Goal: Task Accomplishment & Management: Manage account settings

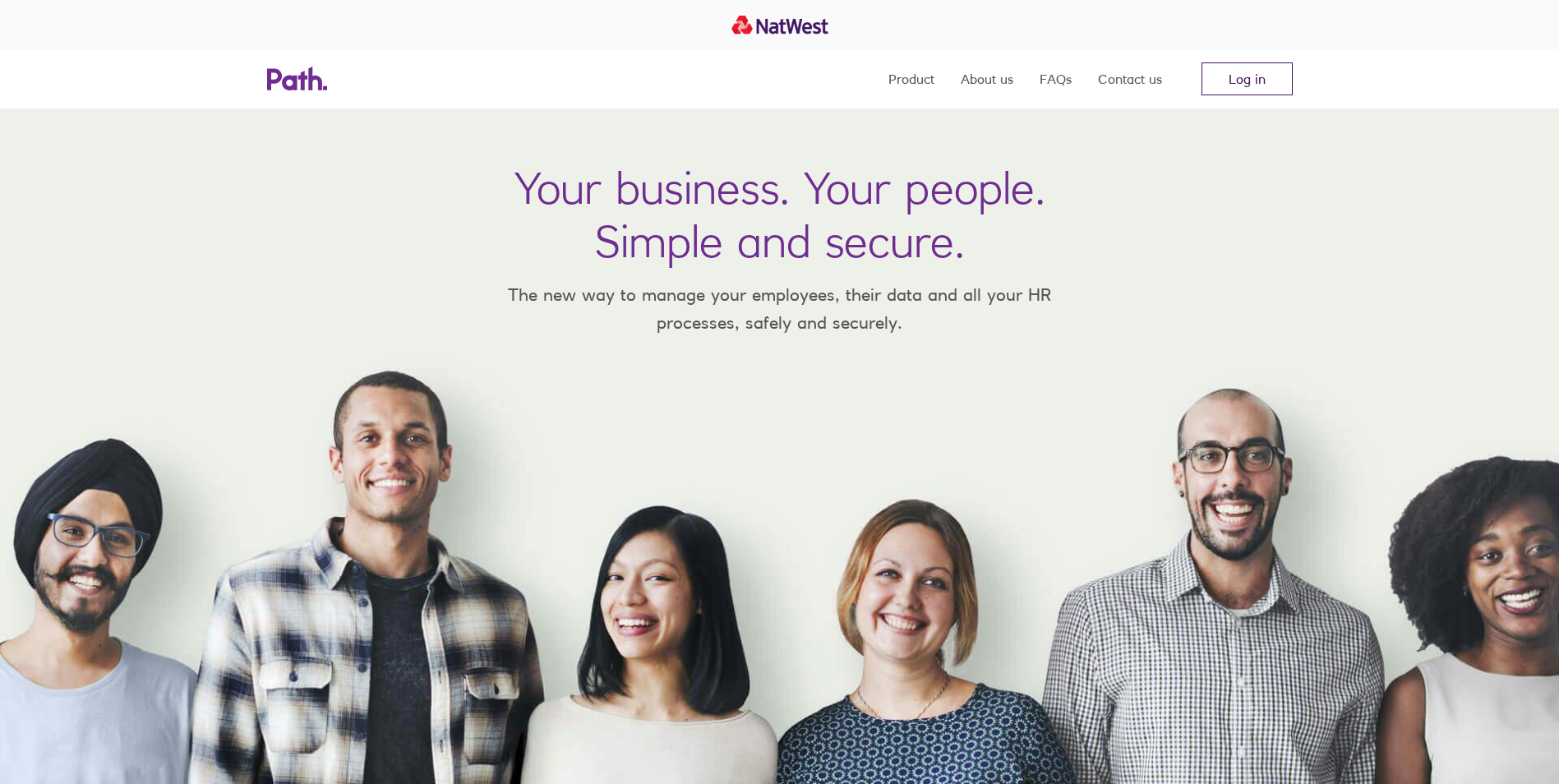
click at [1261, 71] on link "Log in" at bounding box center [1248, 79] width 92 height 33
click at [1264, 80] on link "Log in" at bounding box center [1248, 79] width 92 height 33
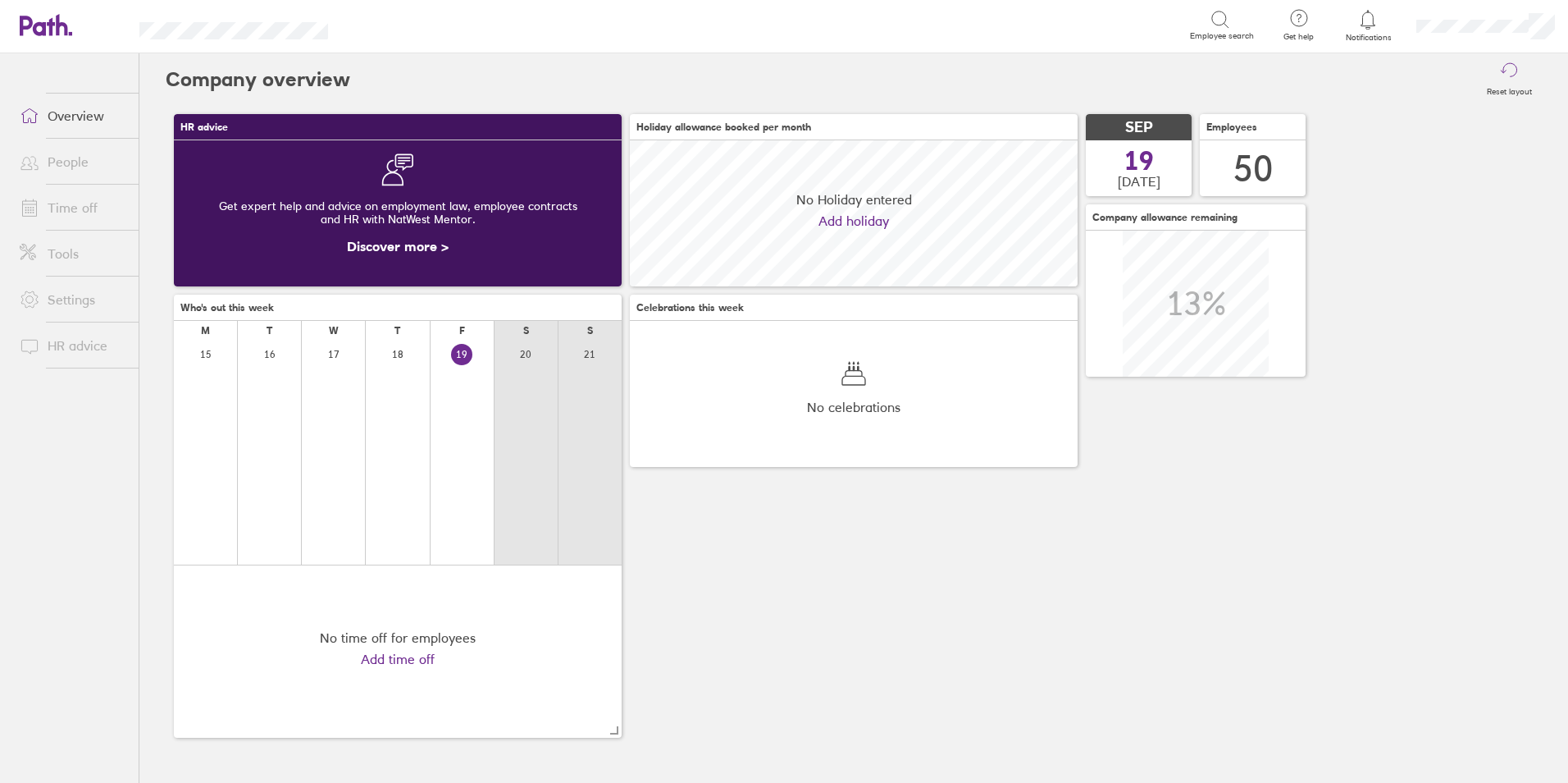
scroll to position [146, 448]
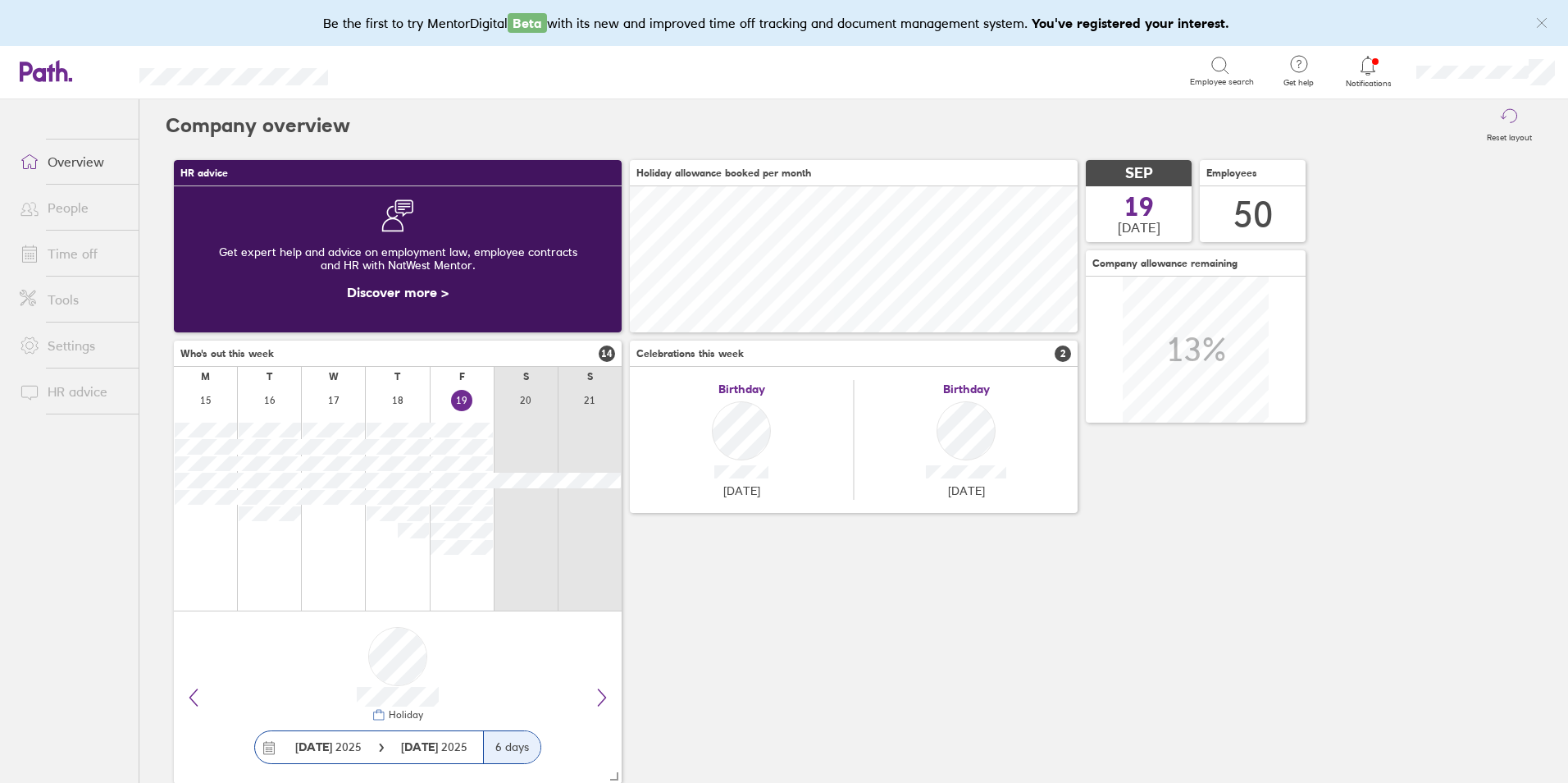
click at [60, 257] on link "Time off" at bounding box center [73, 253] width 132 height 33
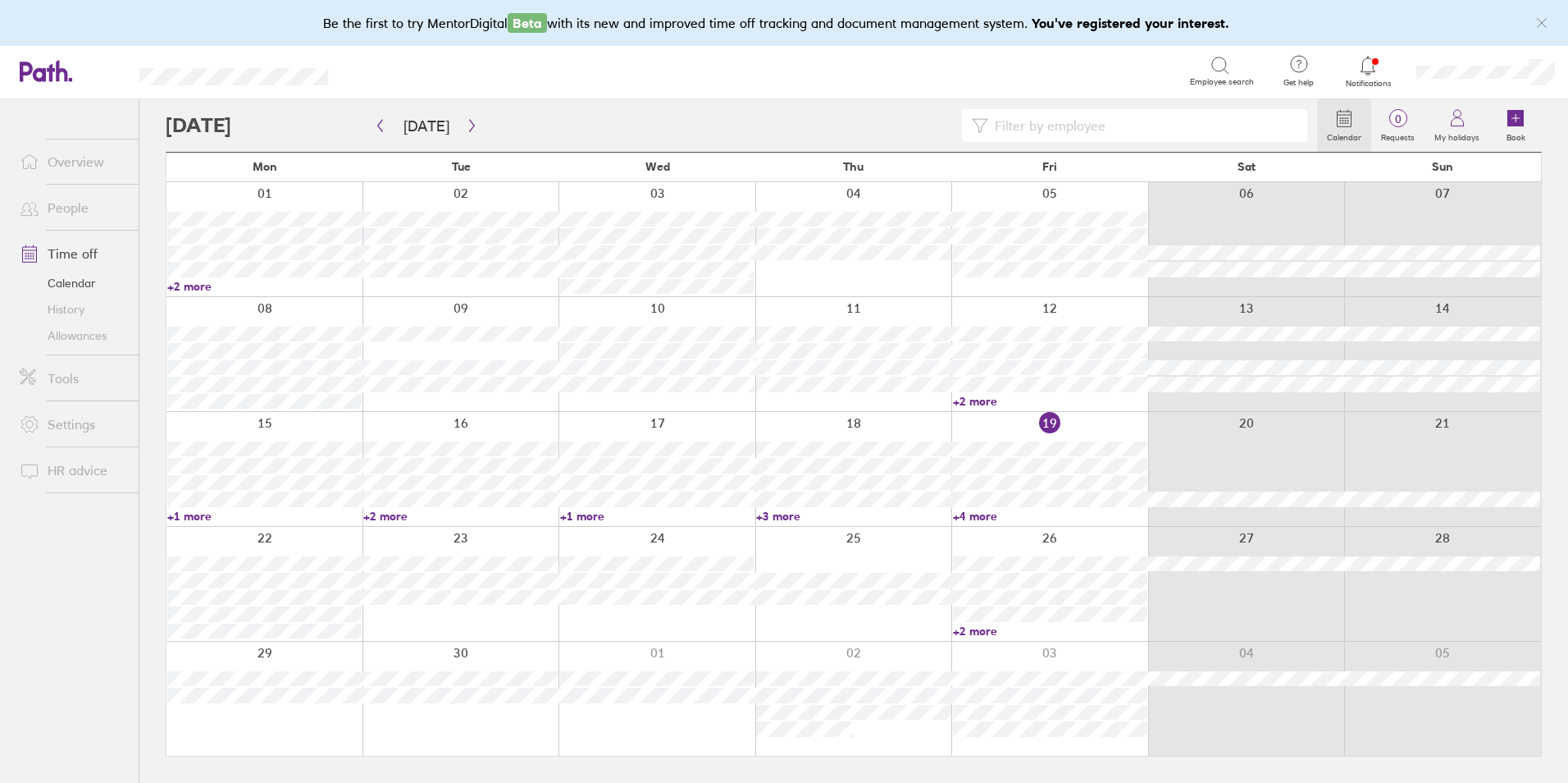
click at [389, 513] on link "+2 more" at bounding box center [460, 515] width 195 height 15
click at [595, 517] on link "+1 more" at bounding box center [657, 515] width 195 height 15
click at [400, 511] on link "+2 more" at bounding box center [460, 515] width 195 height 15
click at [596, 513] on link "+1 more" at bounding box center [657, 515] width 195 height 15
click at [589, 513] on link "+1 more" at bounding box center [657, 515] width 195 height 15
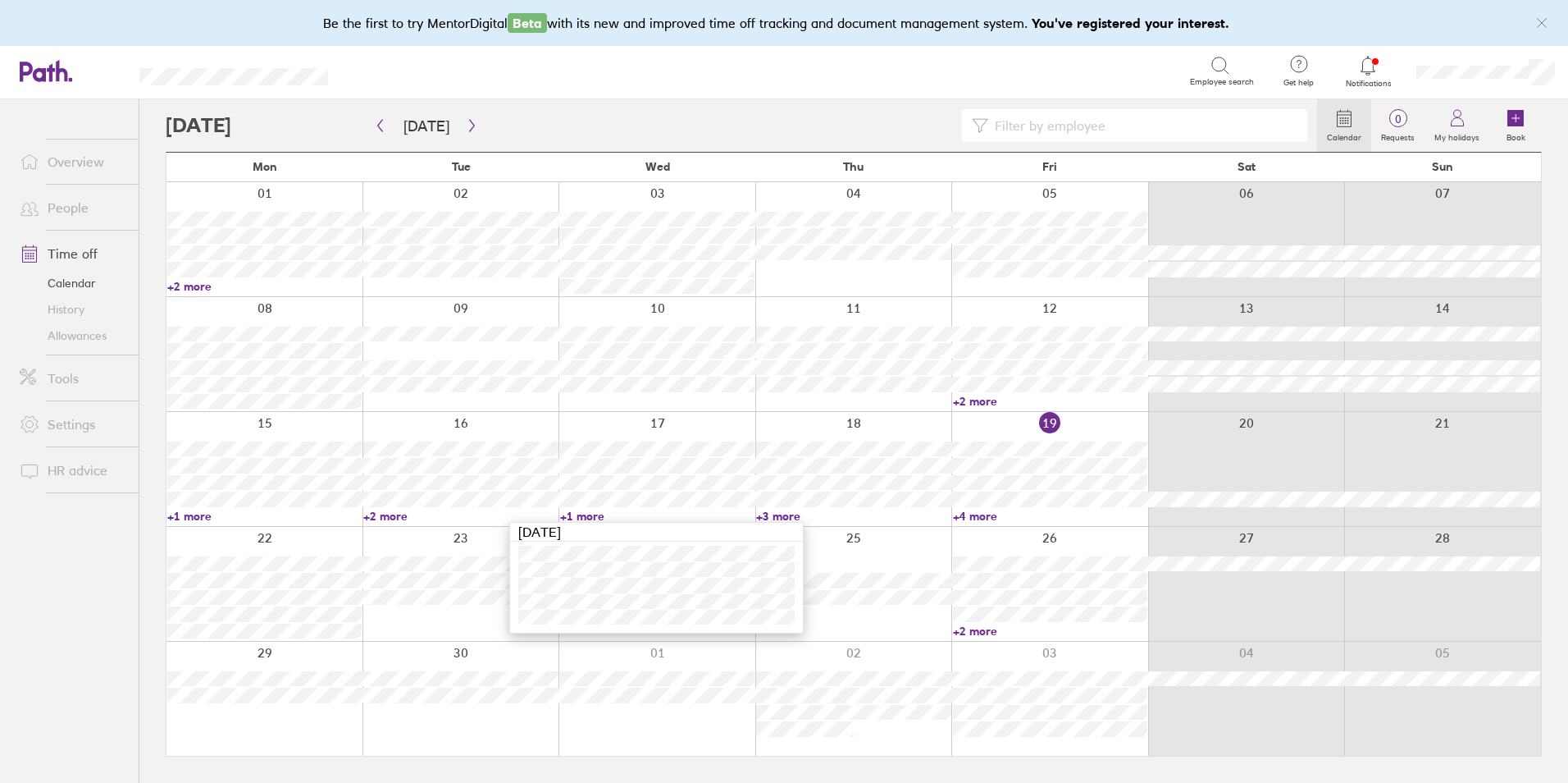
click at [953, 510] on link "+4 more" at bounding box center [1050, 515] width 195 height 15
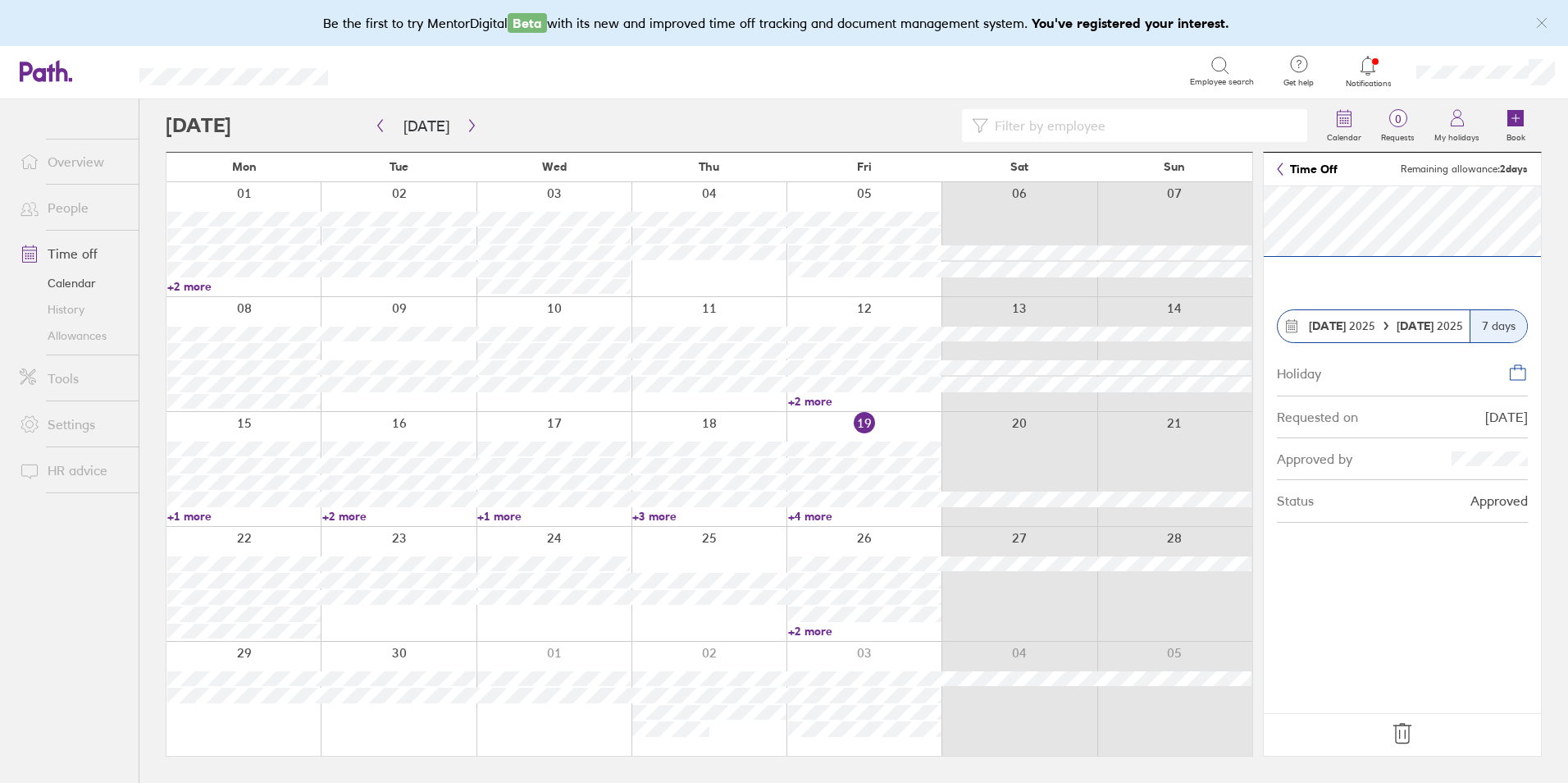
click at [195, 513] on link "+1 more" at bounding box center [244, 515] width 154 height 15
click at [357, 515] on link "+2 more" at bounding box center [399, 515] width 154 height 15
click at [348, 514] on link "+2 more" at bounding box center [399, 515] width 154 height 15
click at [205, 515] on link "+1 more" at bounding box center [244, 515] width 154 height 15
click at [677, 512] on link "+3 more" at bounding box center [710, 515] width 154 height 15
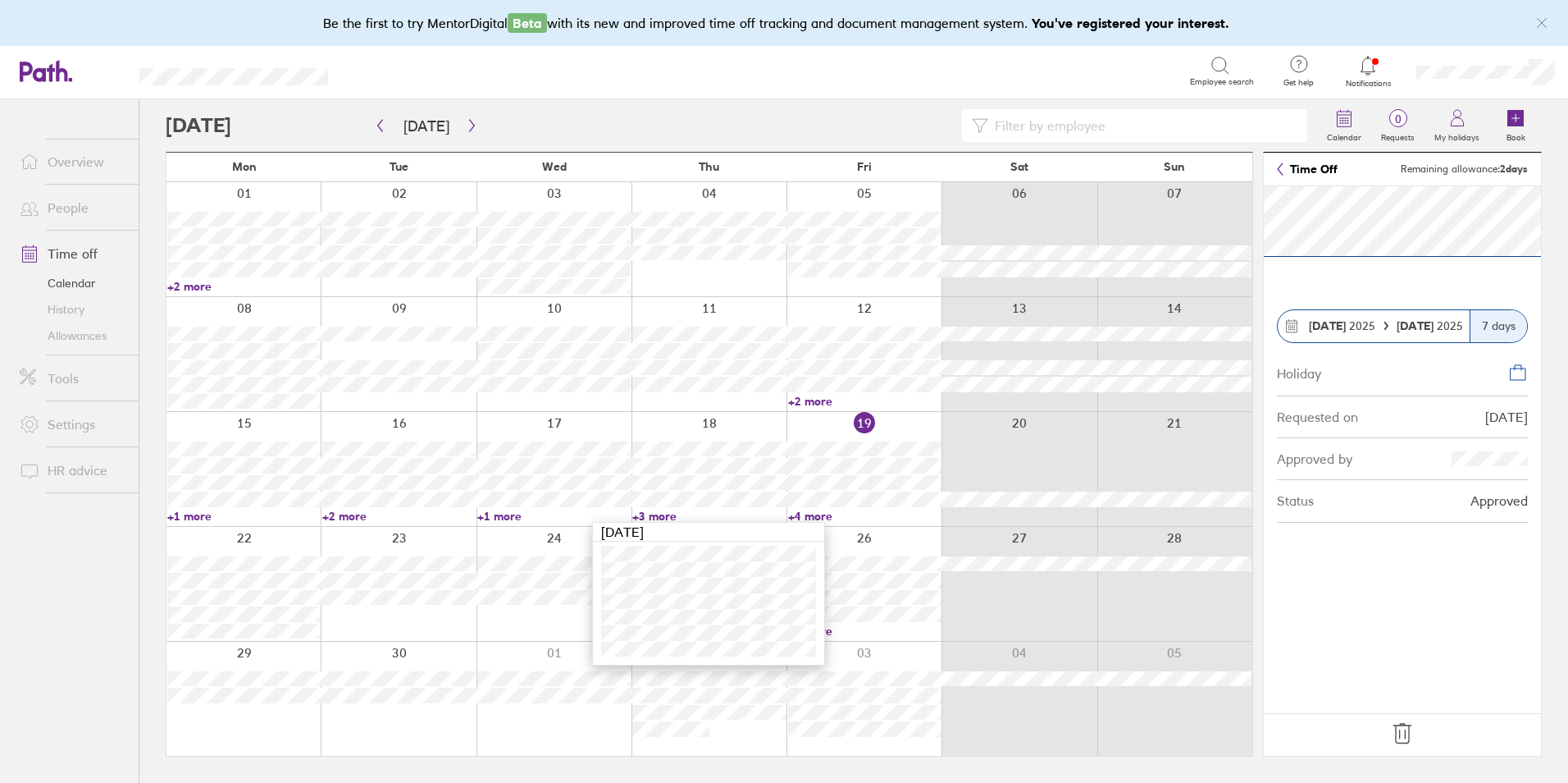
click at [825, 516] on link "+4 more" at bounding box center [865, 515] width 154 height 15
click at [815, 515] on link "+4 more" at bounding box center [865, 515] width 154 height 15
drag, startPoint x: 411, startPoint y: 545, endPoint x: 1556, endPoint y: 653, distance: 1150.1
click at [411, 545] on div at bounding box center [397, 583] width 155 height 114
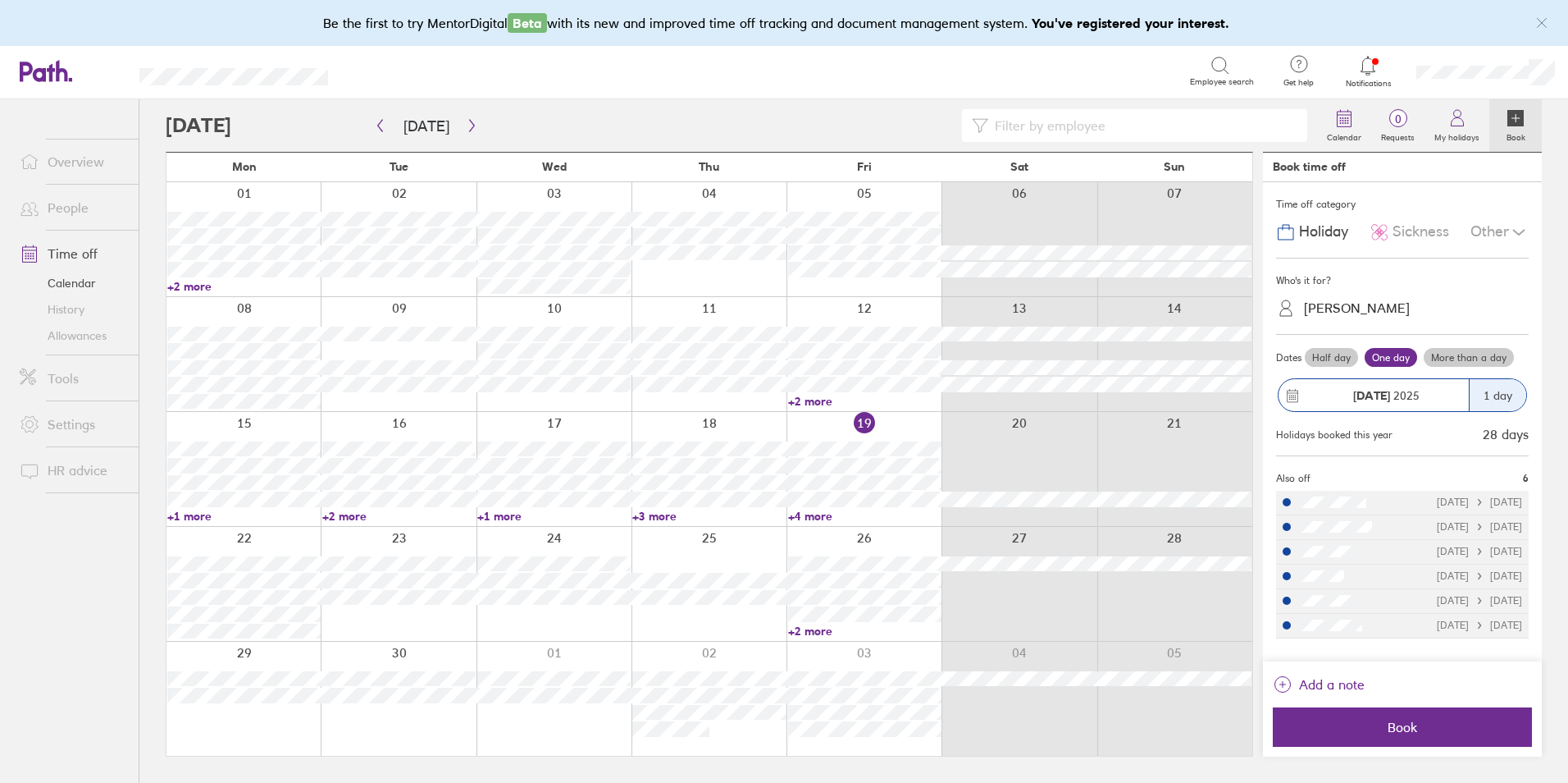
click at [207, 517] on link "+1 more" at bounding box center [244, 515] width 154 height 15
click at [351, 511] on link "+2 more" at bounding box center [399, 515] width 154 height 15
click at [353, 510] on link "+2 more" at bounding box center [399, 515] width 154 height 15
click at [804, 517] on link "+4 more" at bounding box center [865, 515] width 154 height 15
click at [809, 508] on link "+4 more" at bounding box center [865, 515] width 154 height 15
